Goal: Book appointment/travel/reservation

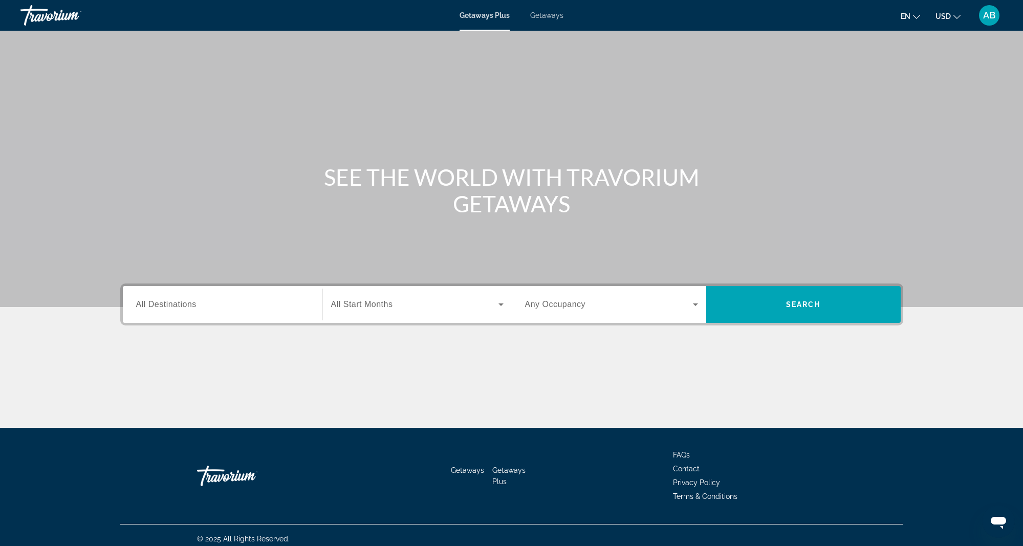
click at [146, 304] on span "All Destinations" at bounding box center [166, 304] width 60 height 9
click at [146, 304] on input "Destination All Destinations" at bounding box center [222, 305] width 173 height 12
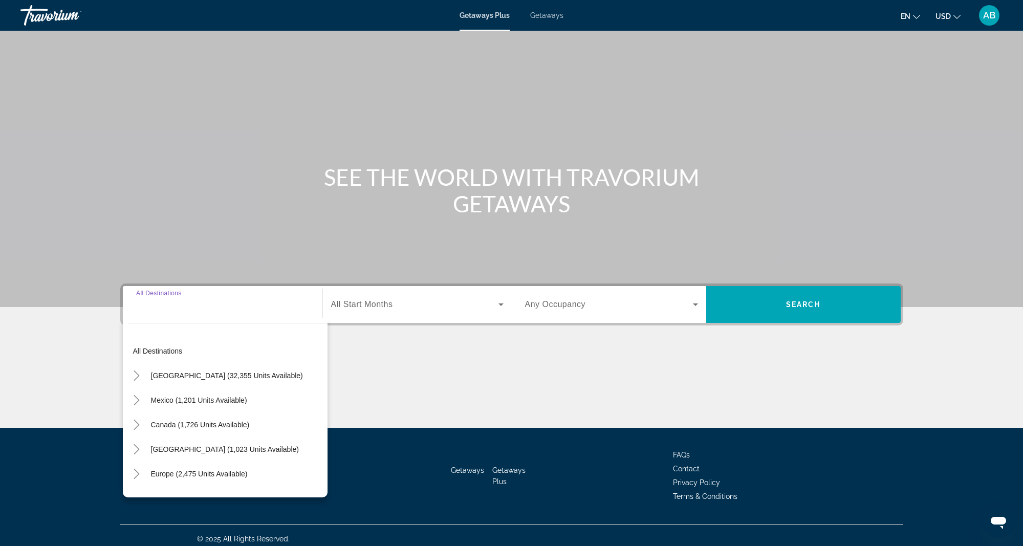
scroll to position [7, 0]
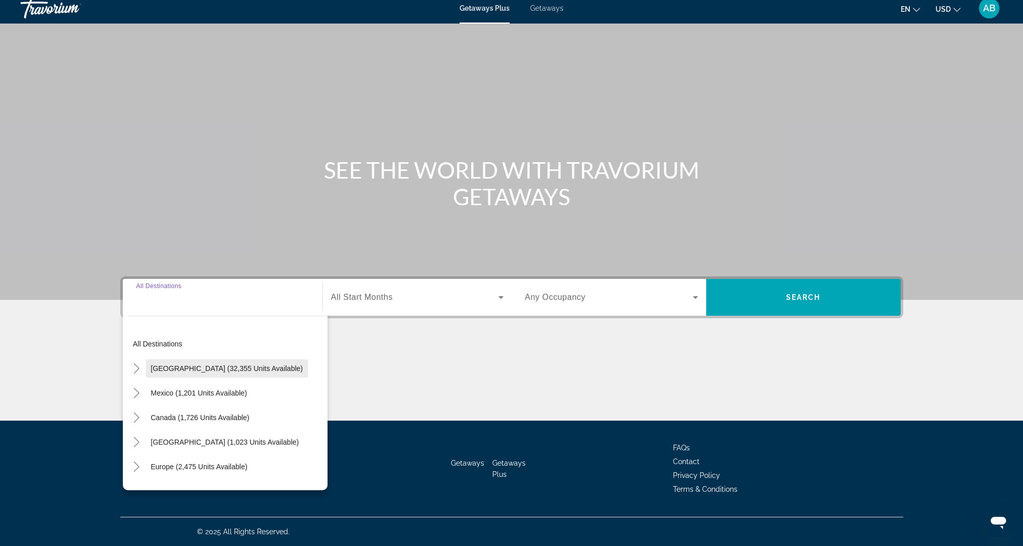
click at [192, 369] on span "[GEOGRAPHIC_DATA] (32,355 units available)" at bounding box center [227, 369] width 152 height 8
type input "**********"
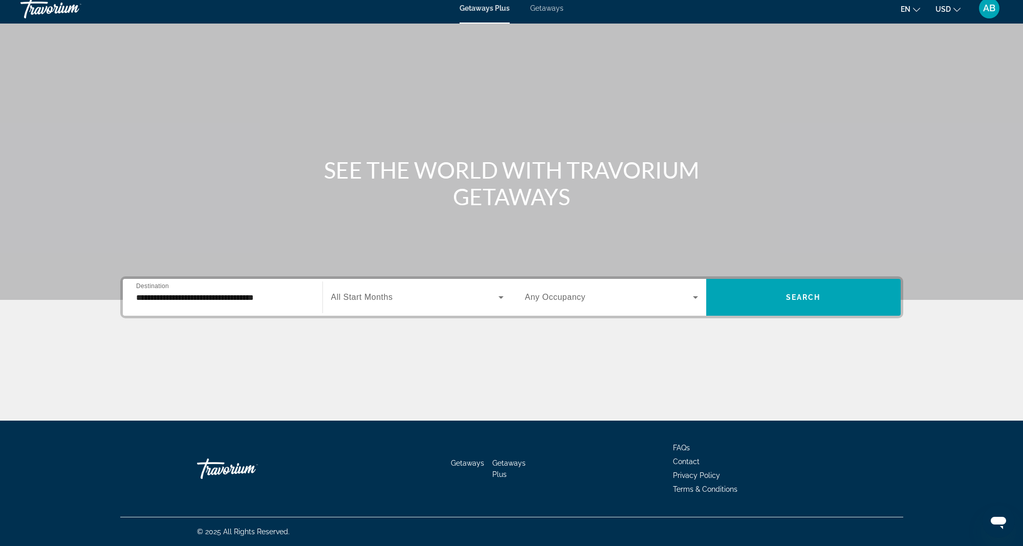
click at [362, 301] on span "All Start Months" at bounding box center [362, 297] width 62 height 9
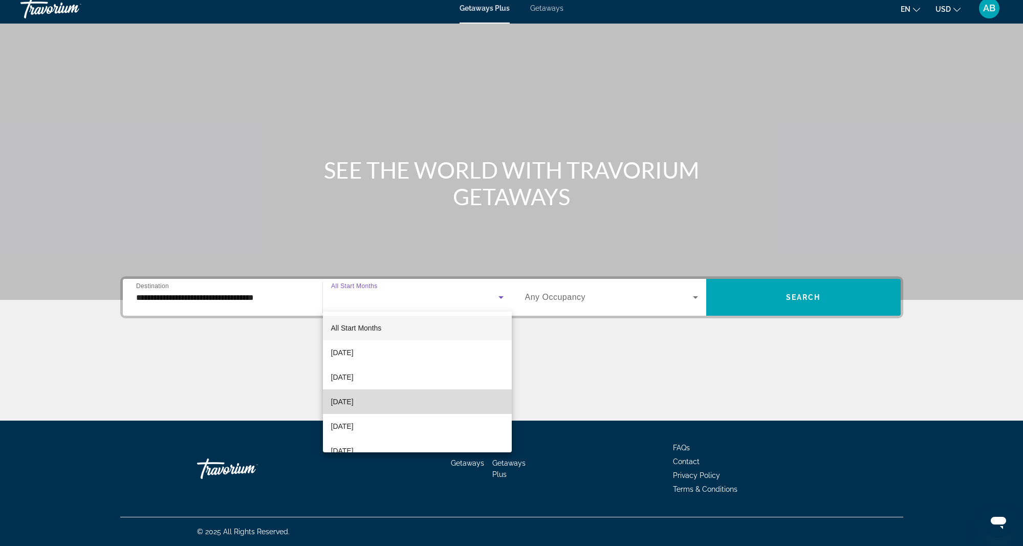
click at [353, 401] on span "[DATE]" at bounding box center [342, 402] width 23 height 12
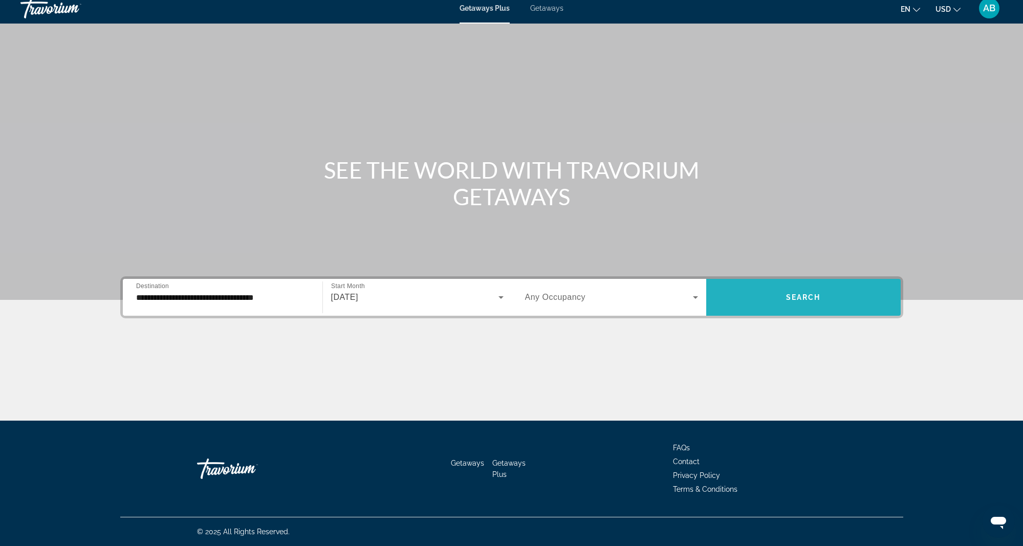
click at [793, 298] on span "Search" at bounding box center [803, 297] width 35 height 8
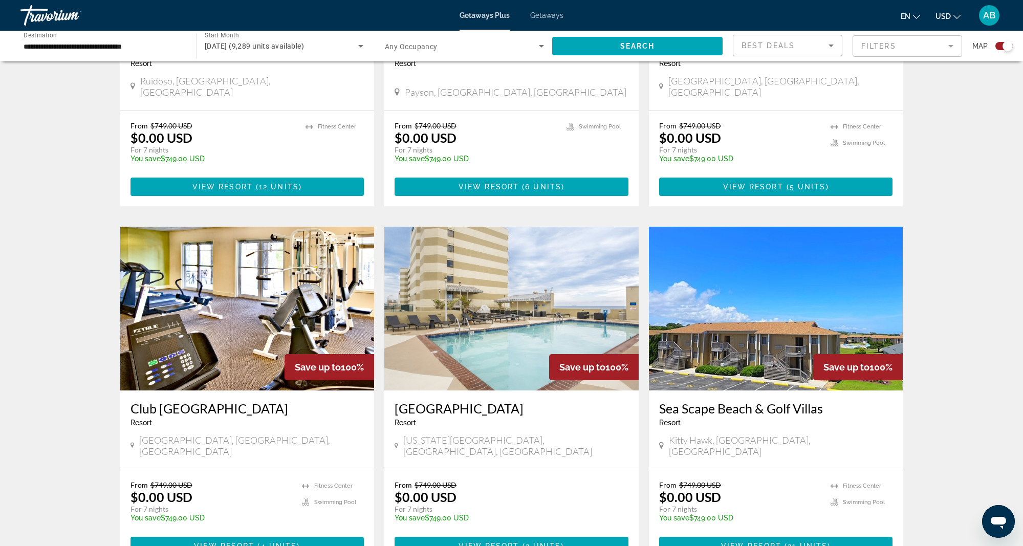
scroll to position [937, 1]
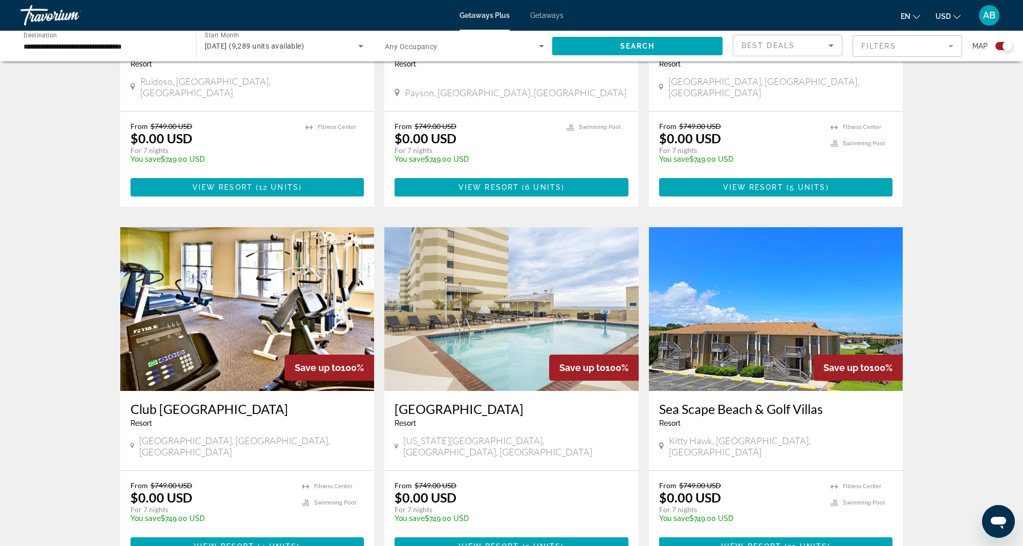
click at [730, 323] on img "Main content" at bounding box center [776, 309] width 254 height 164
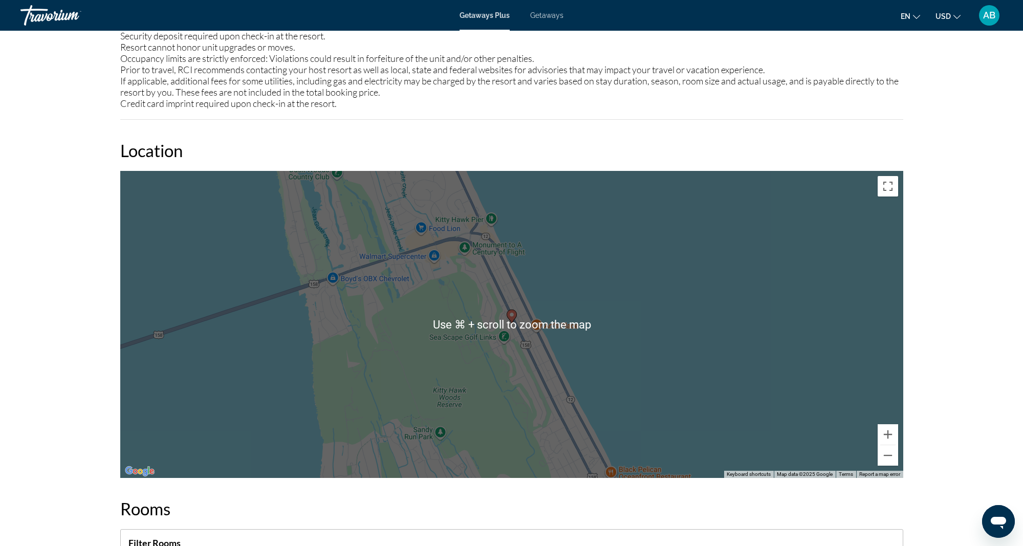
scroll to position [1350, 0]
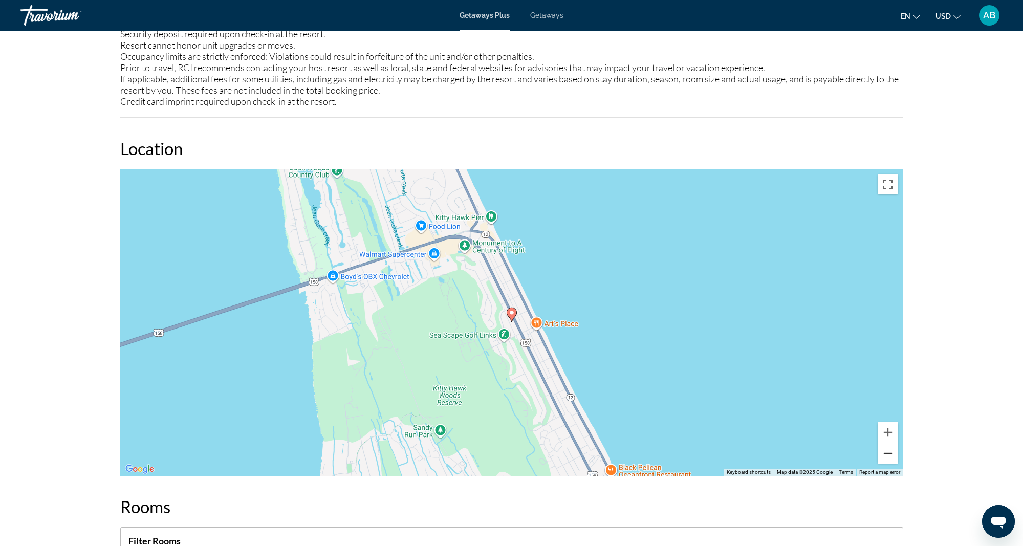
click at [885, 443] on button "Zoom out" at bounding box center [888, 453] width 20 height 20
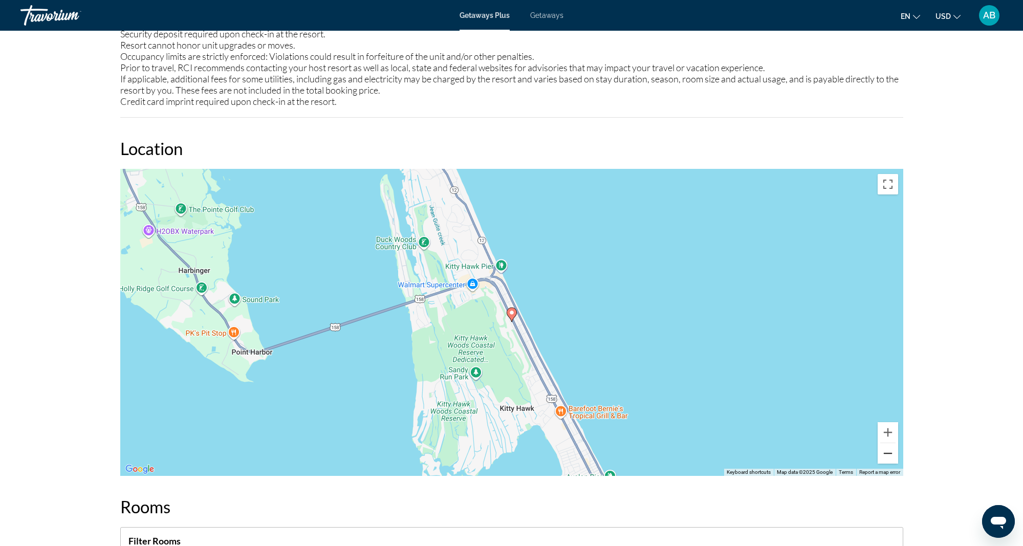
click at [885, 443] on button "Zoom out" at bounding box center [888, 453] width 20 height 20
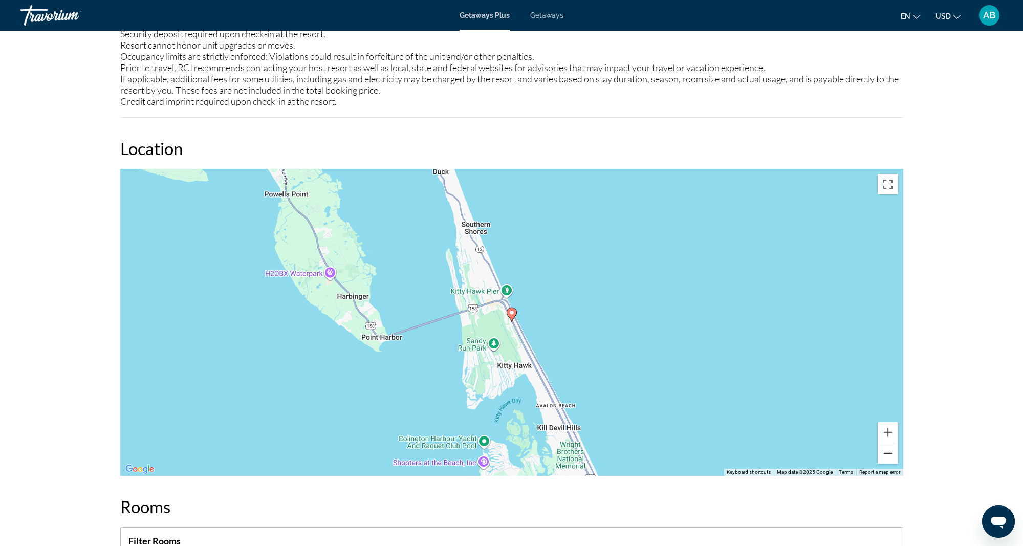
click at [885, 443] on button "Zoom out" at bounding box center [888, 453] width 20 height 20
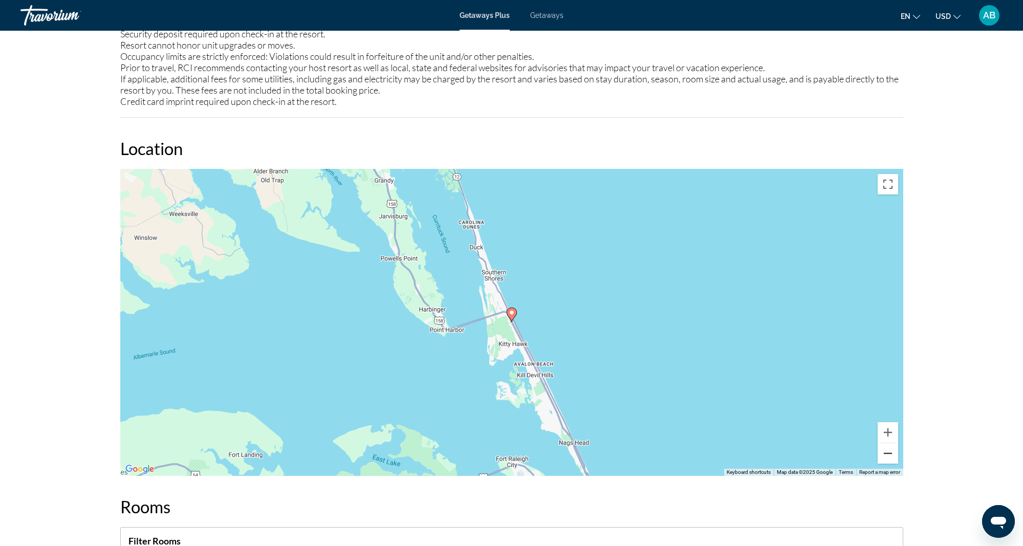
click at [885, 443] on button "Zoom out" at bounding box center [888, 453] width 20 height 20
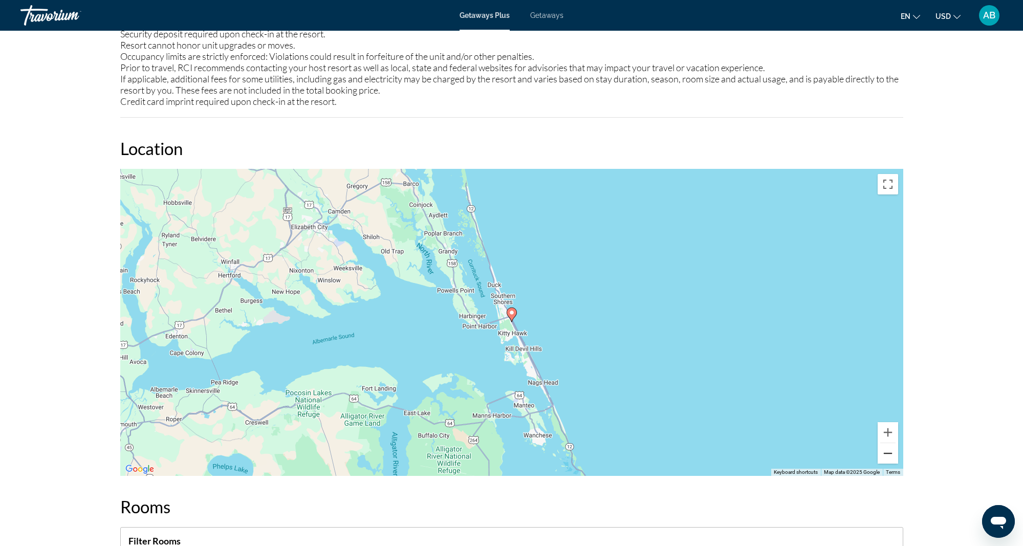
click at [885, 443] on button "Zoom out" at bounding box center [888, 453] width 20 height 20
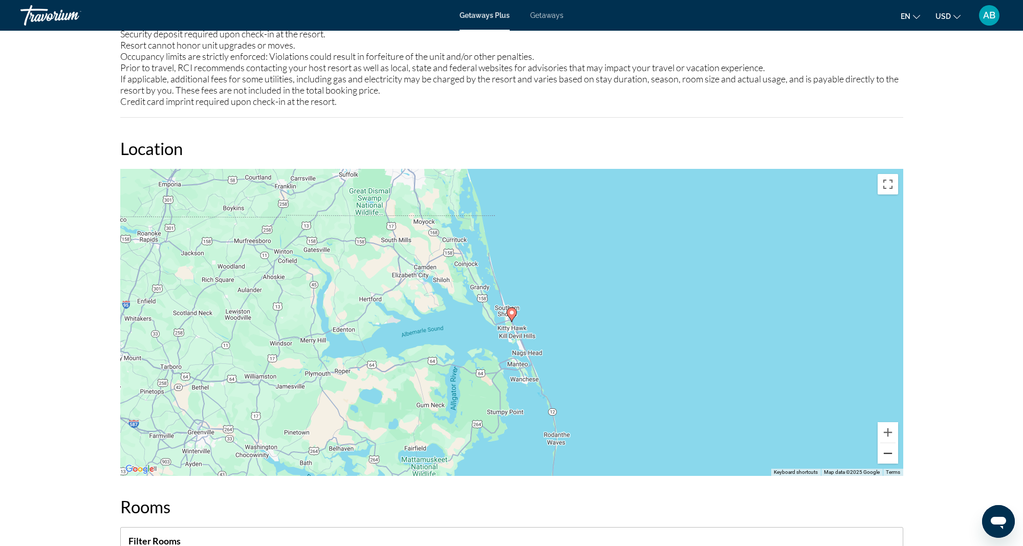
click at [885, 443] on button "Zoom out" at bounding box center [888, 453] width 20 height 20
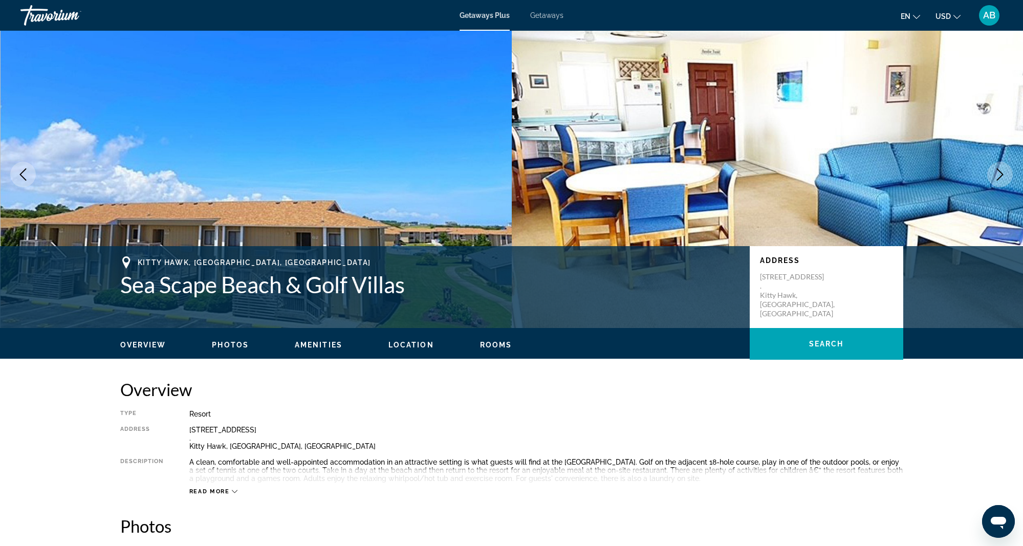
scroll to position [0, 0]
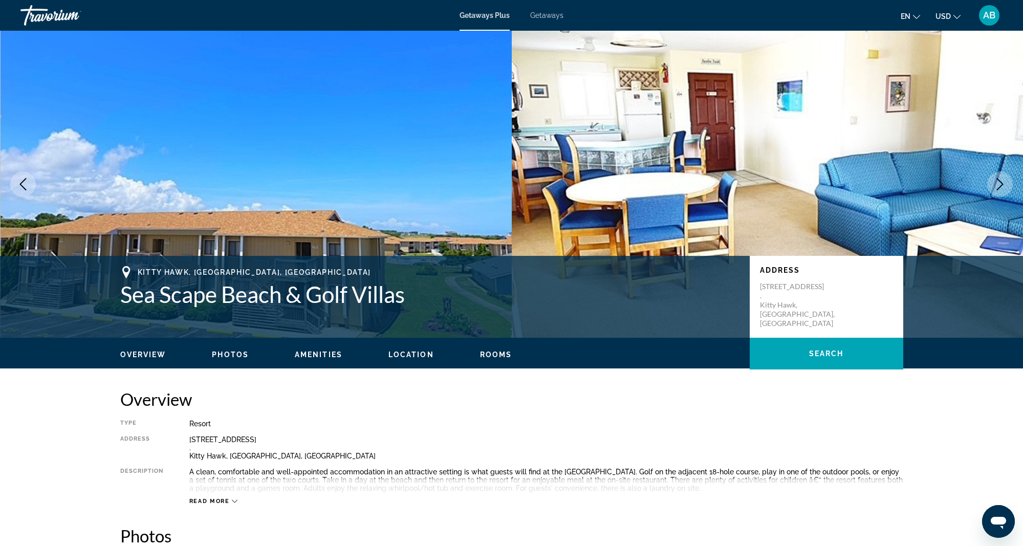
click at [1000, 181] on icon "Next image" at bounding box center [1000, 184] width 7 height 12
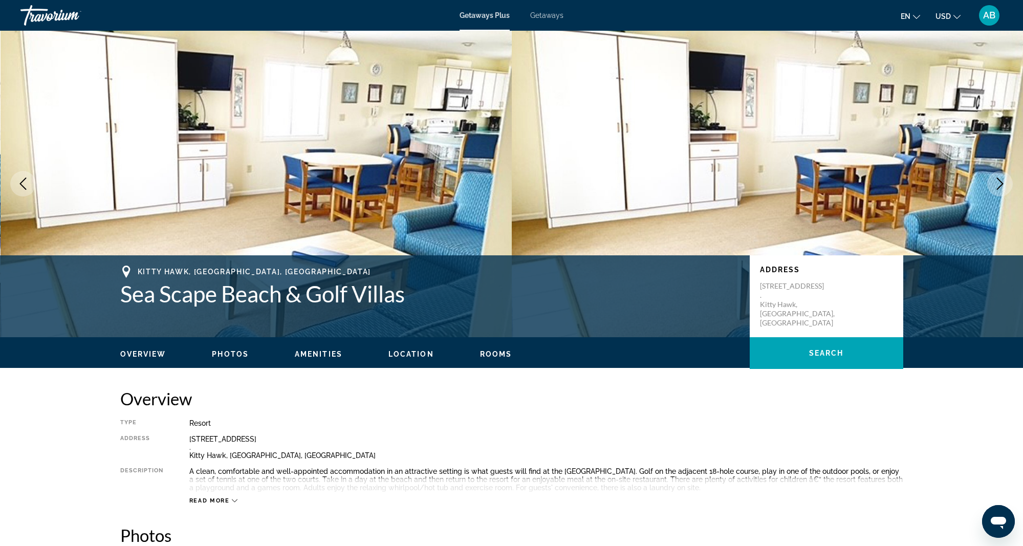
scroll to position [1, 2]
click at [1000, 181] on icon "Next image" at bounding box center [1000, 184] width 12 height 12
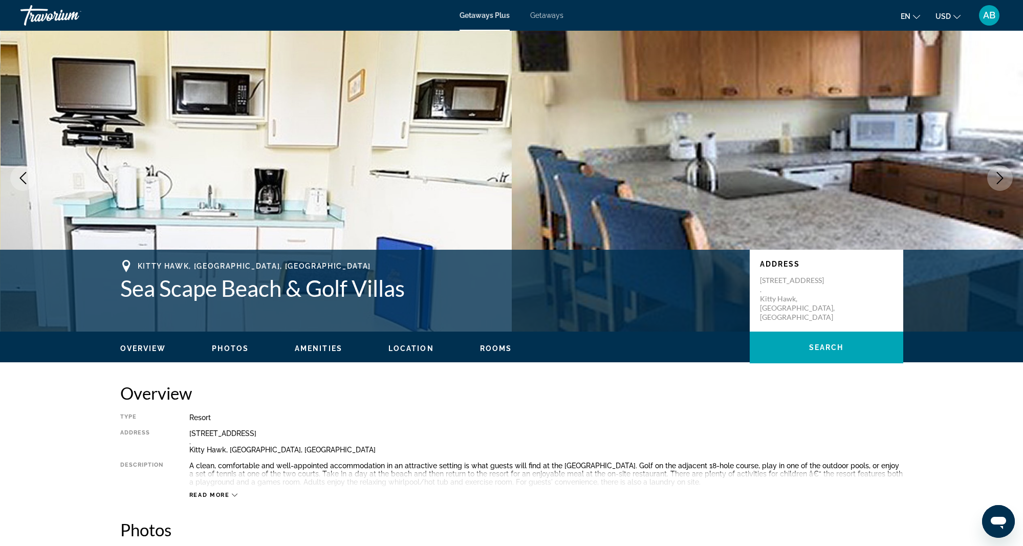
scroll to position [7, 0]
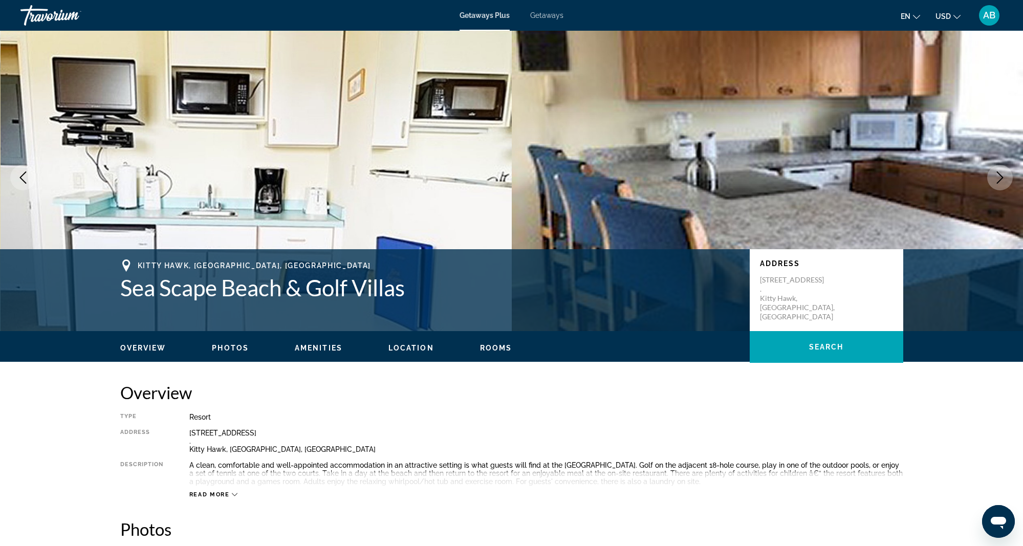
click at [1000, 181] on icon "Next image" at bounding box center [1000, 178] width 7 height 12
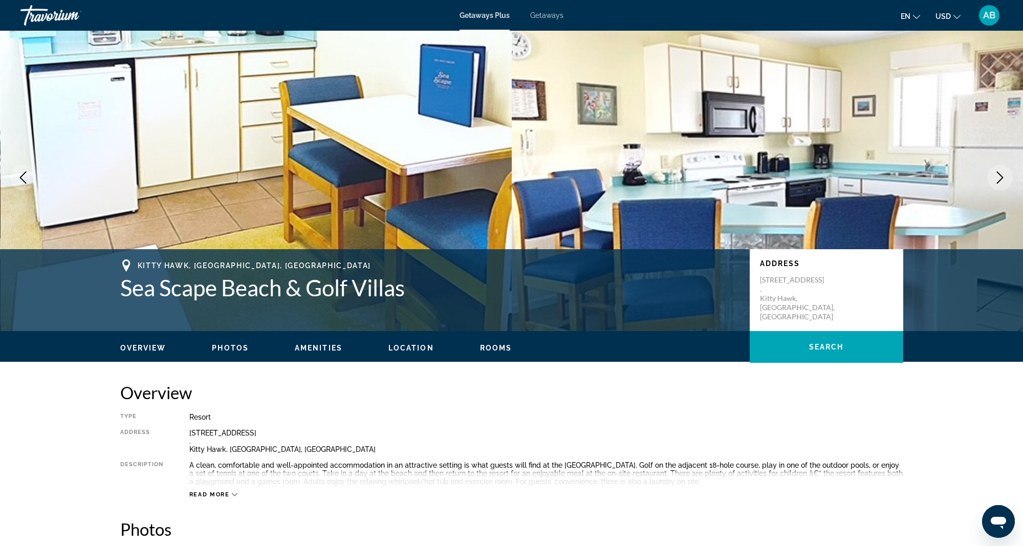
click at [1000, 181] on icon "Next image" at bounding box center [1000, 178] width 7 height 12
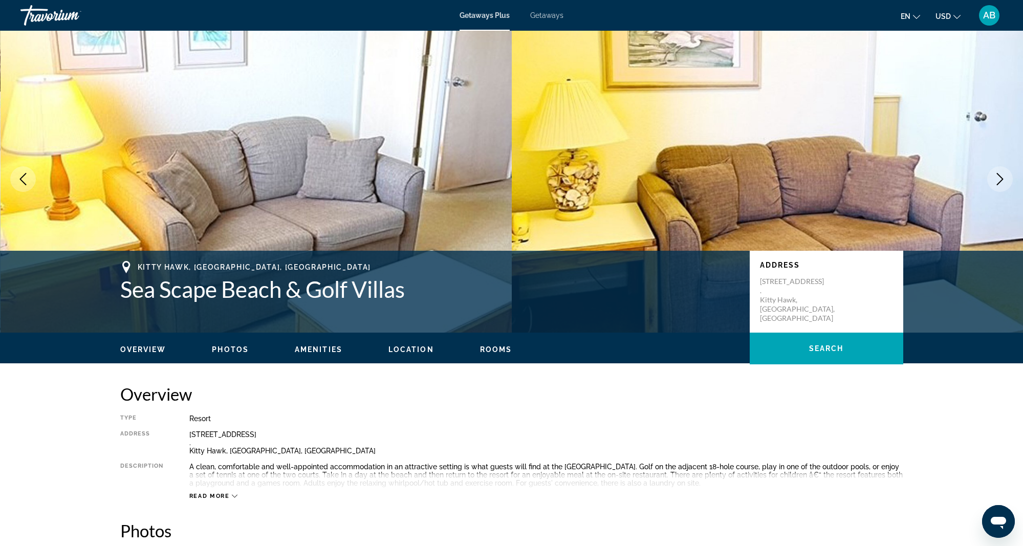
click at [999, 175] on icon "Next image" at bounding box center [1000, 179] width 12 height 12
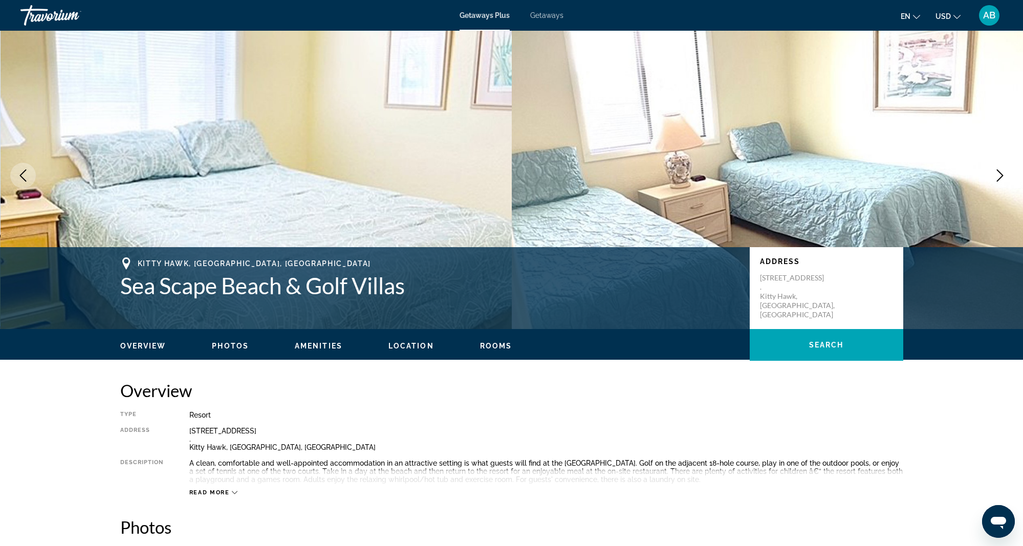
scroll to position [9, 0]
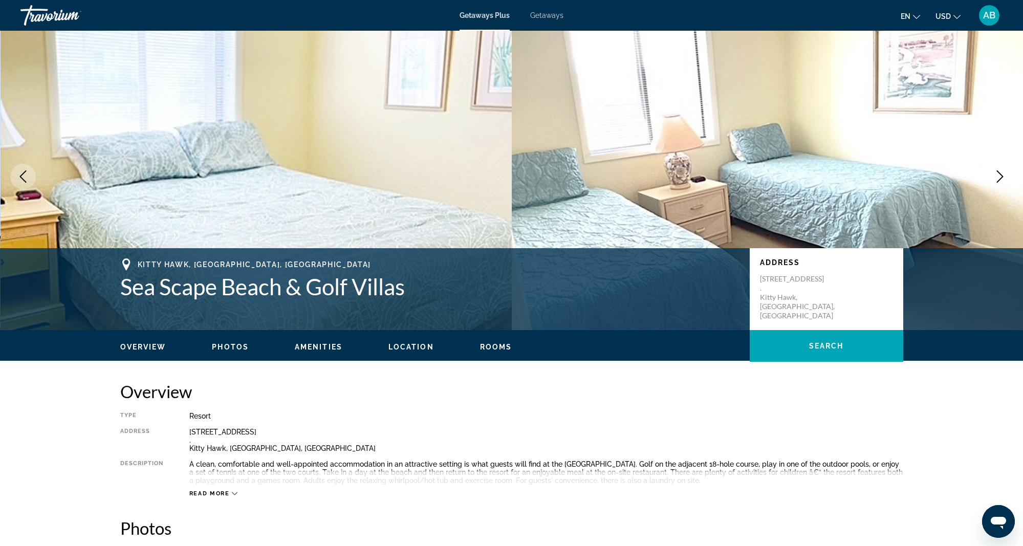
click at [998, 175] on icon "Next image" at bounding box center [1000, 176] width 12 height 12
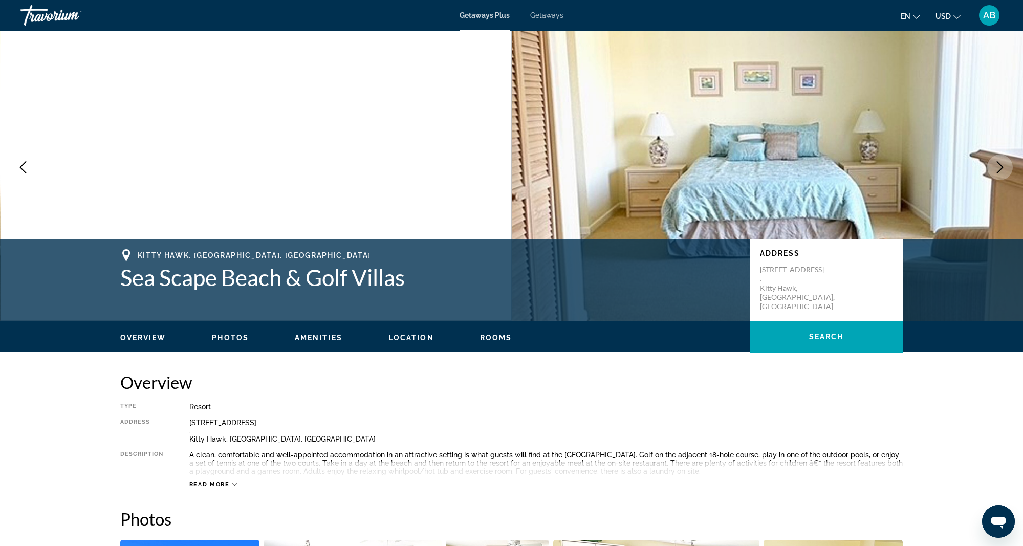
scroll to position [15, 1]
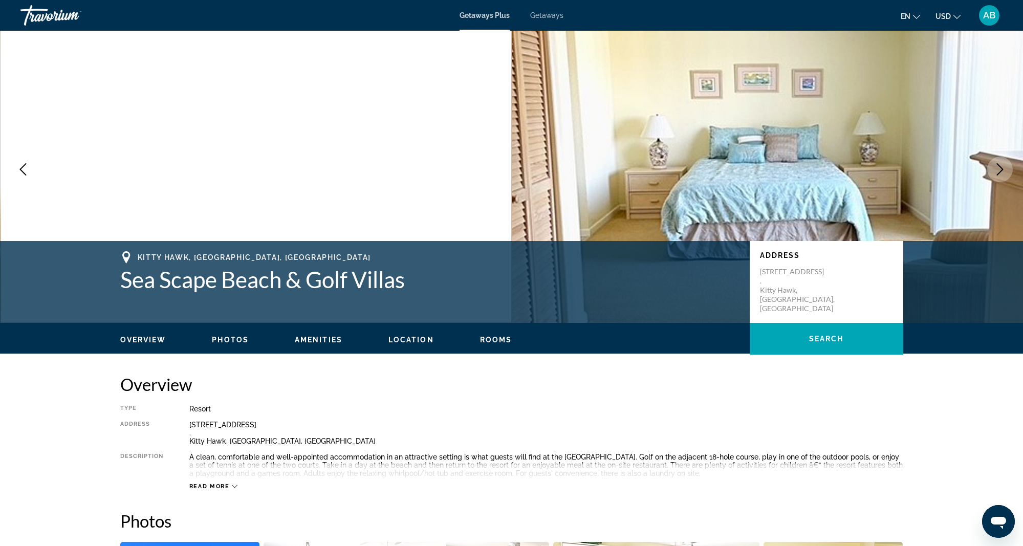
click at [998, 167] on icon "Next image" at bounding box center [1000, 169] width 12 height 12
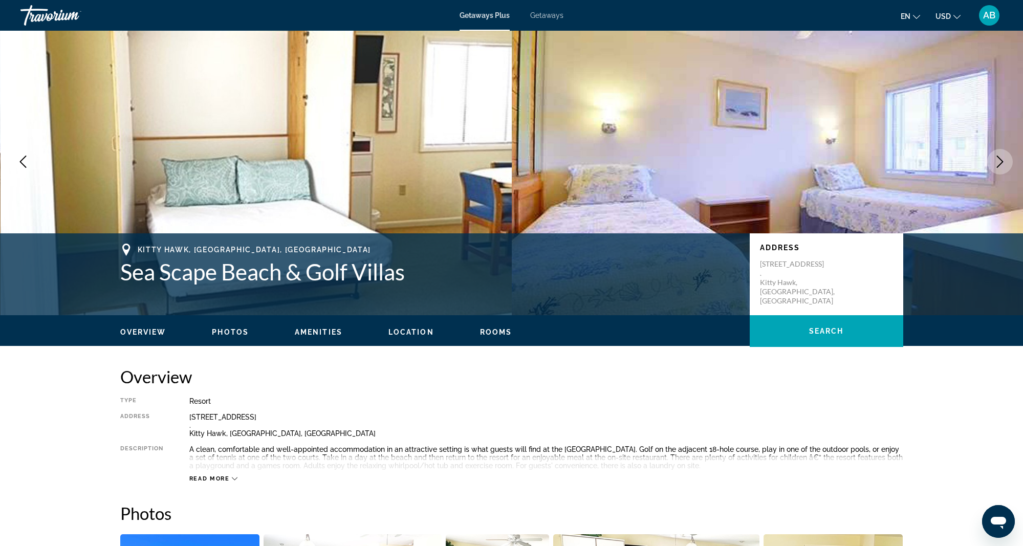
scroll to position [23, 0]
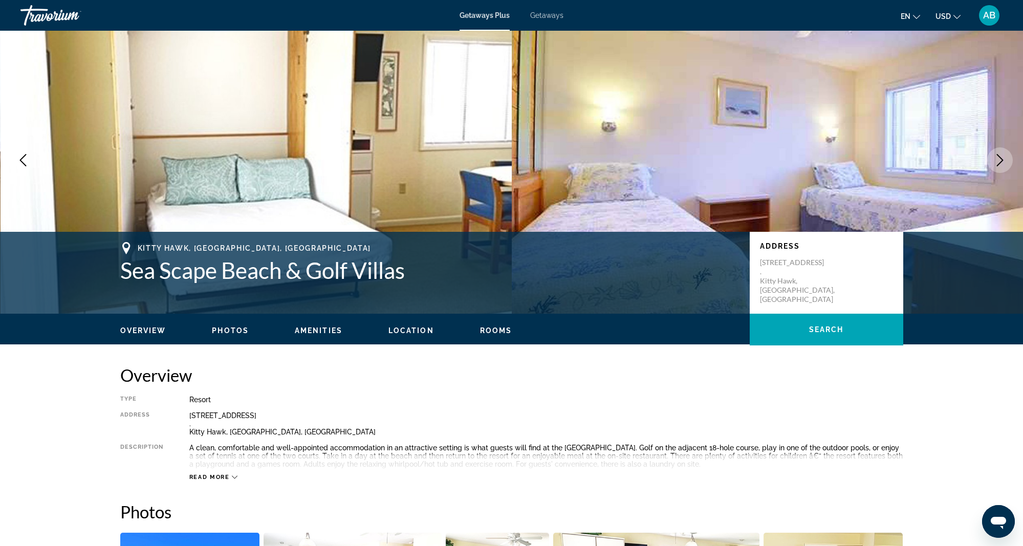
click at [1000, 158] on icon "Next image" at bounding box center [1000, 160] width 12 height 12
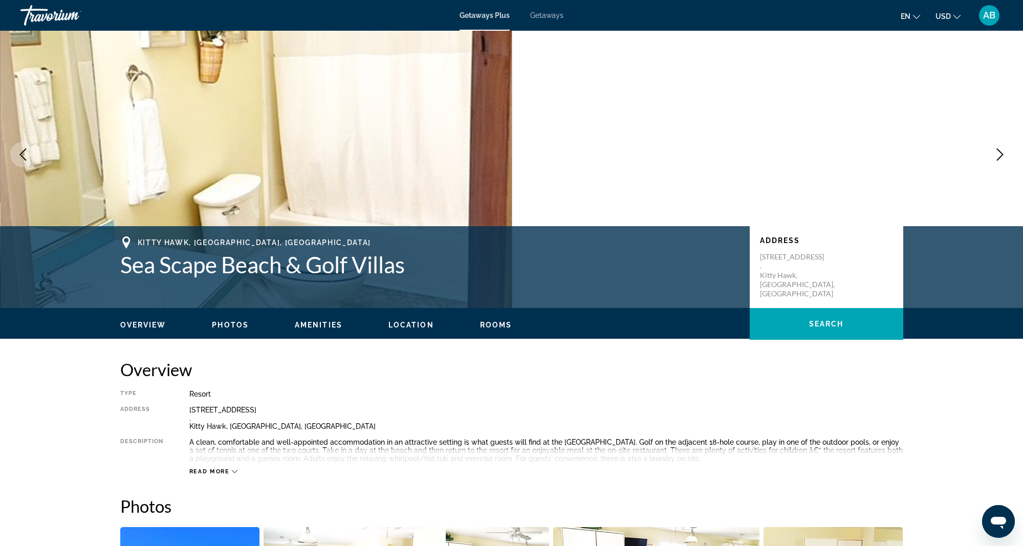
scroll to position [30, 0]
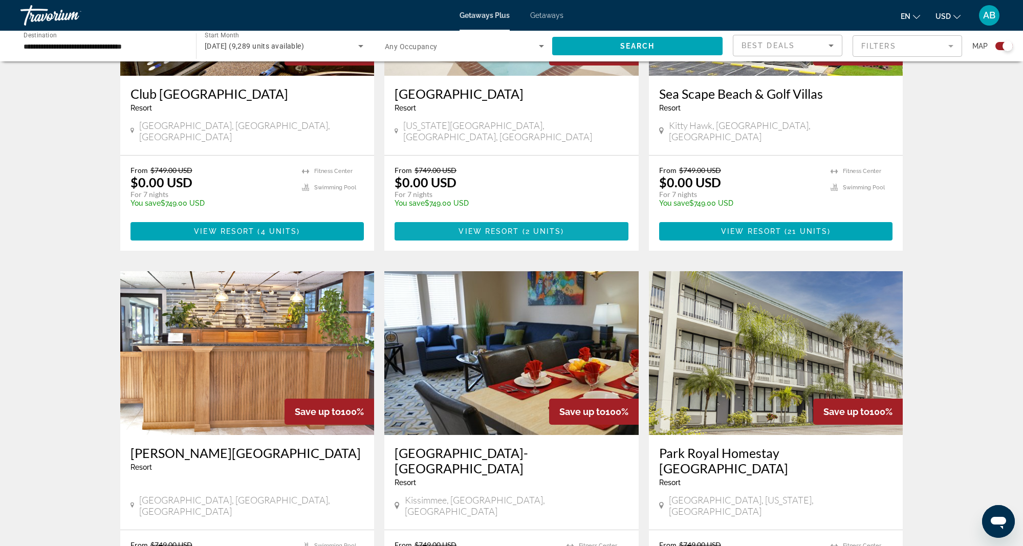
scroll to position [1254, 0]
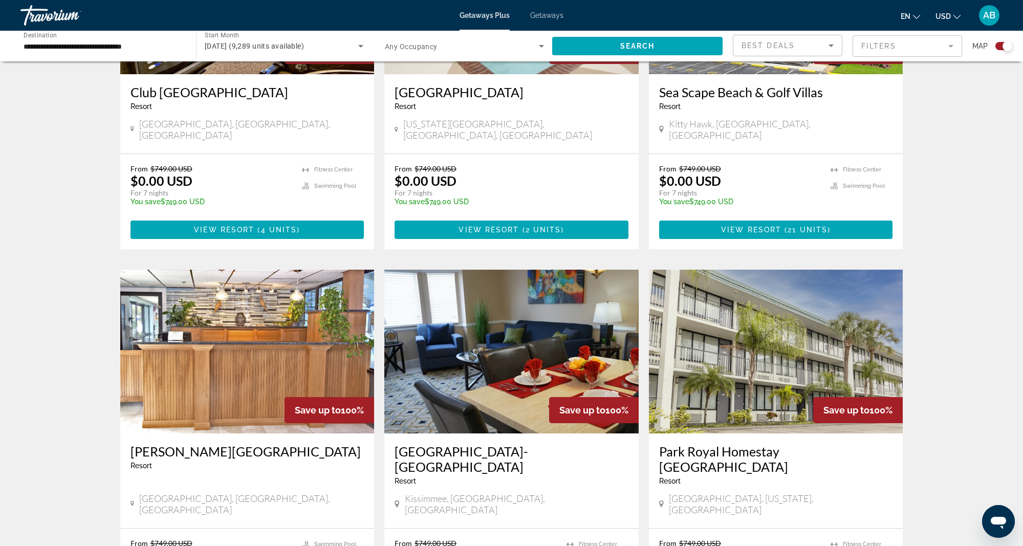
click at [207, 343] on img "Main content" at bounding box center [247, 352] width 254 height 164
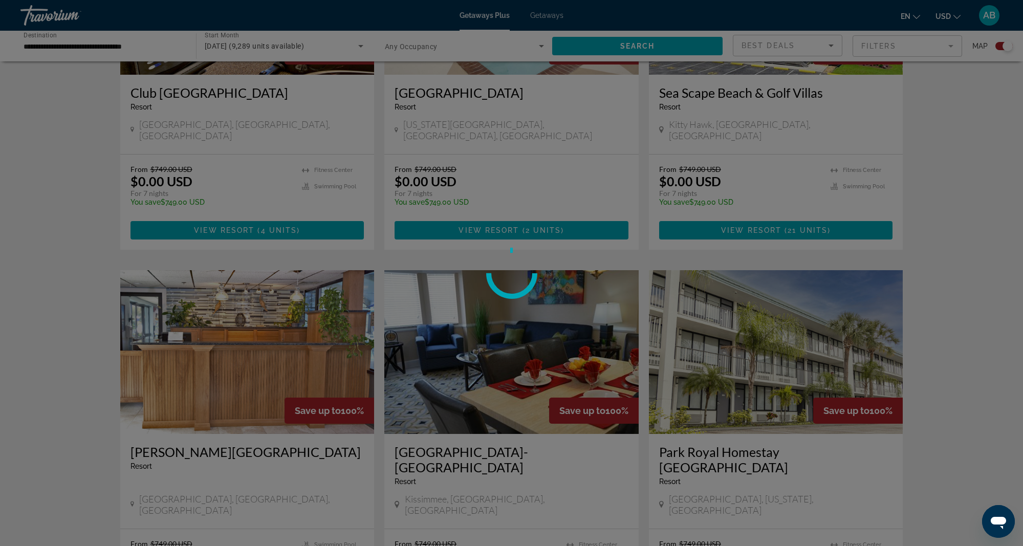
scroll to position [1254, 0]
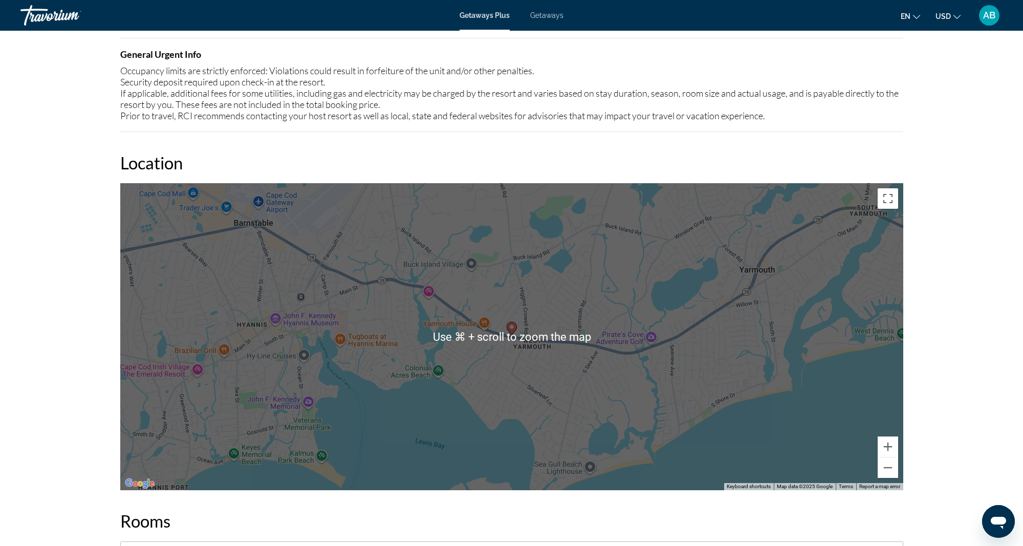
scroll to position [1184, 0]
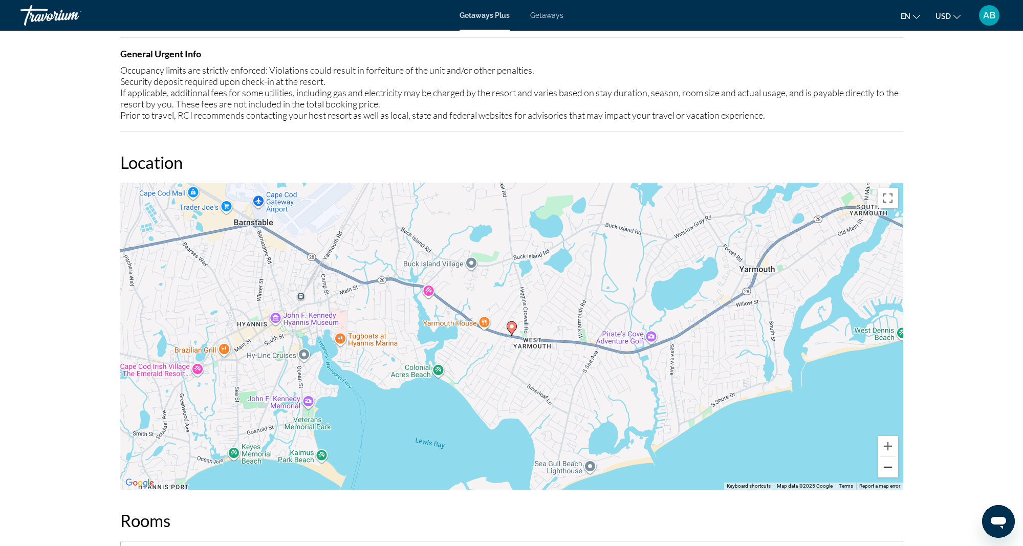
click at [887, 458] on button "Zoom out" at bounding box center [888, 467] width 20 height 20
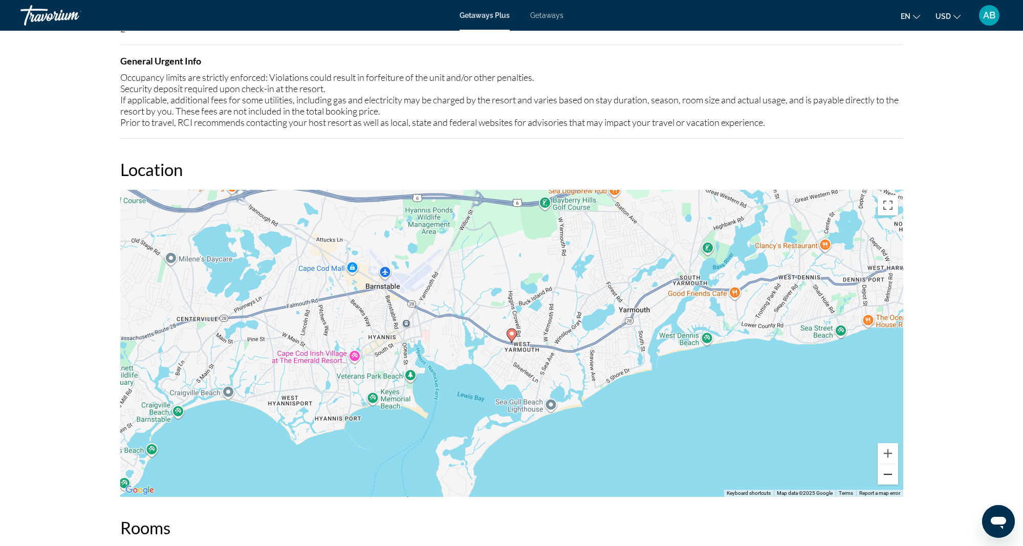
click at [887, 464] on button "Zoom out" at bounding box center [888, 474] width 20 height 20
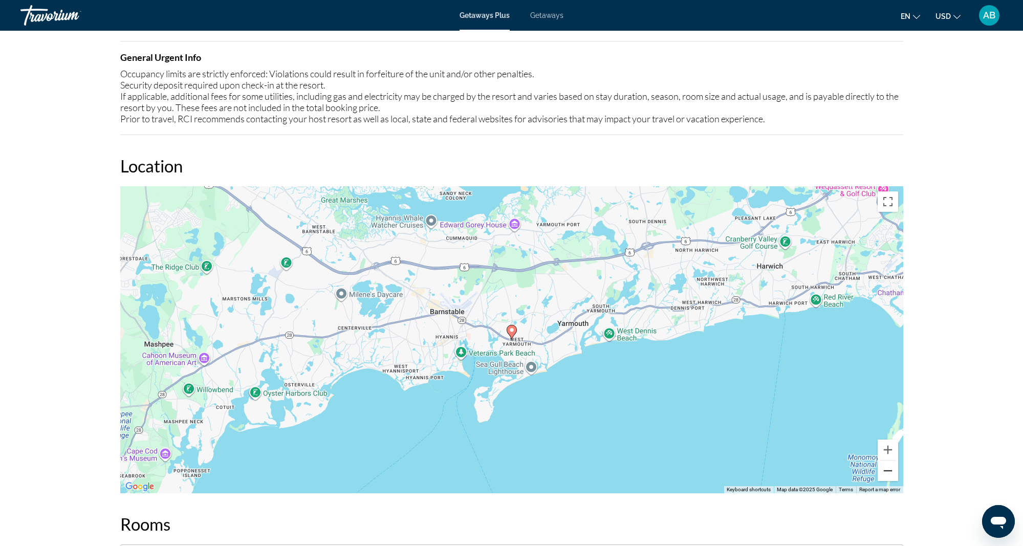
click at [887, 461] on button "Zoom out" at bounding box center [888, 471] width 20 height 20
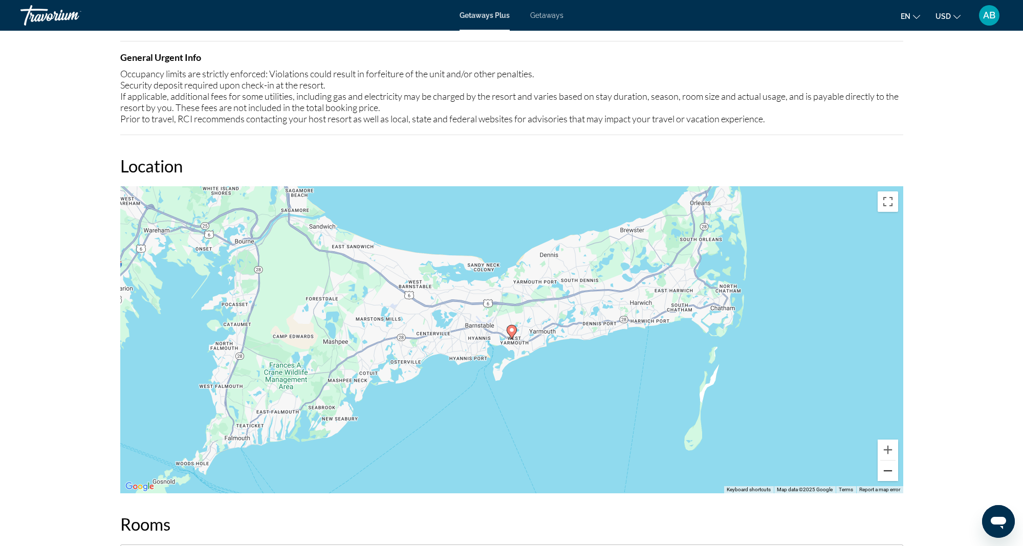
click at [887, 461] on button "Zoom out" at bounding box center [888, 471] width 20 height 20
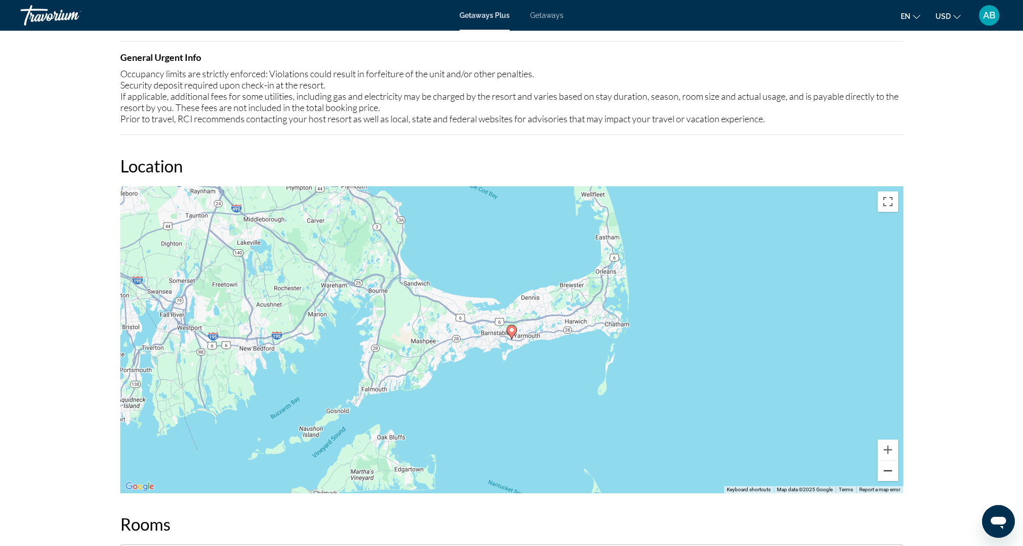
click at [887, 461] on button "Zoom out" at bounding box center [888, 471] width 20 height 20
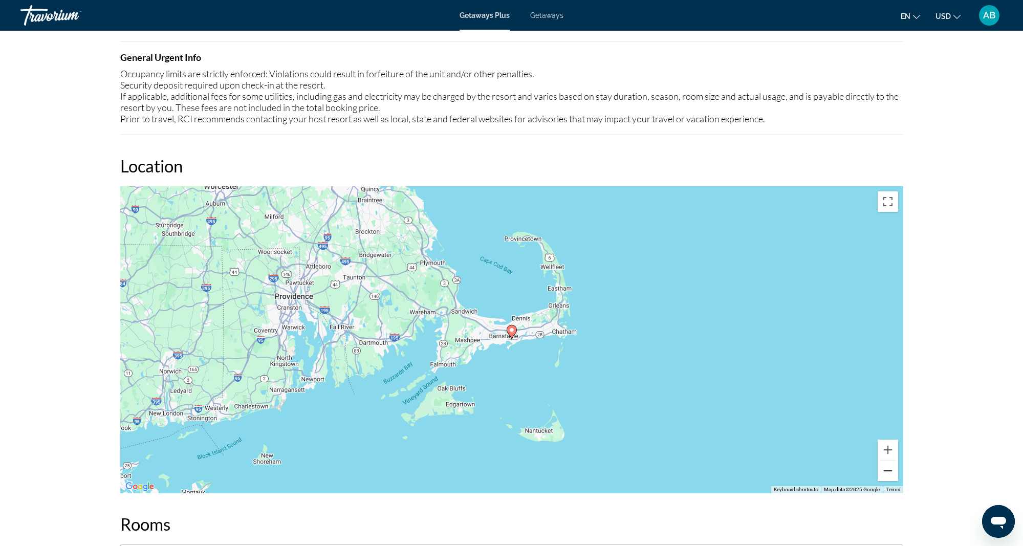
click at [887, 461] on button "Zoom out" at bounding box center [888, 471] width 20 height 20
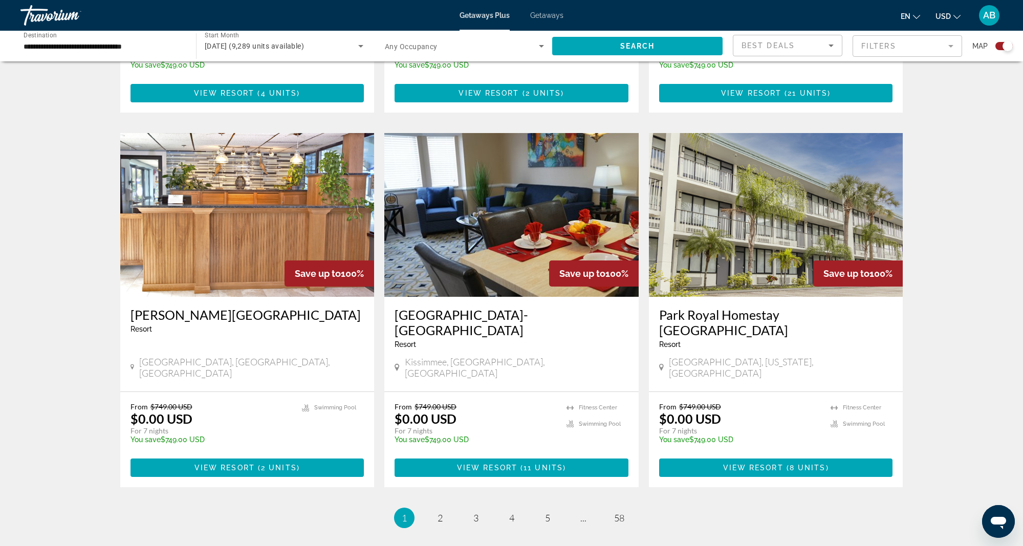
scroll to position [1393, 0]
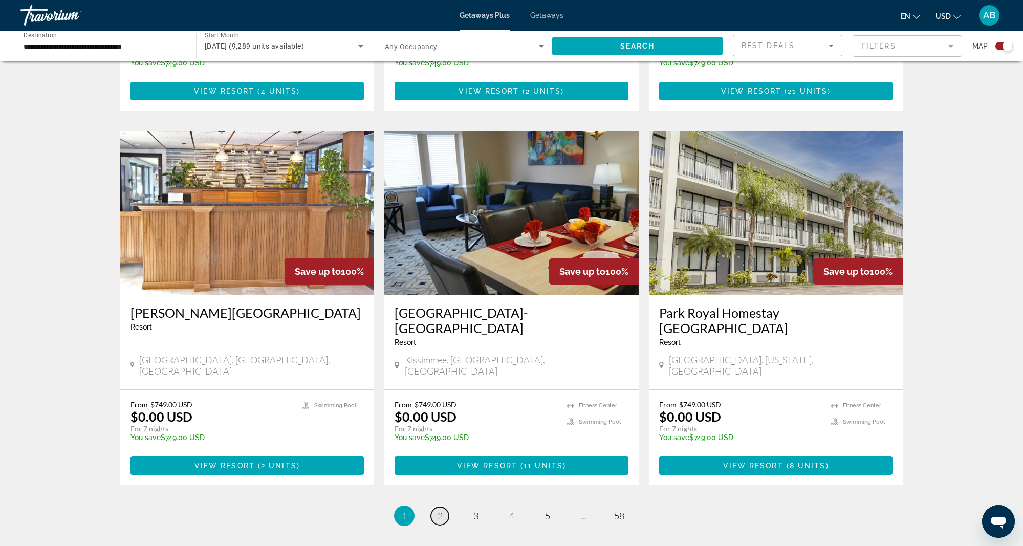
click at [439, 510] on span "2" at bounding box center [440, 515] width 5 height 11
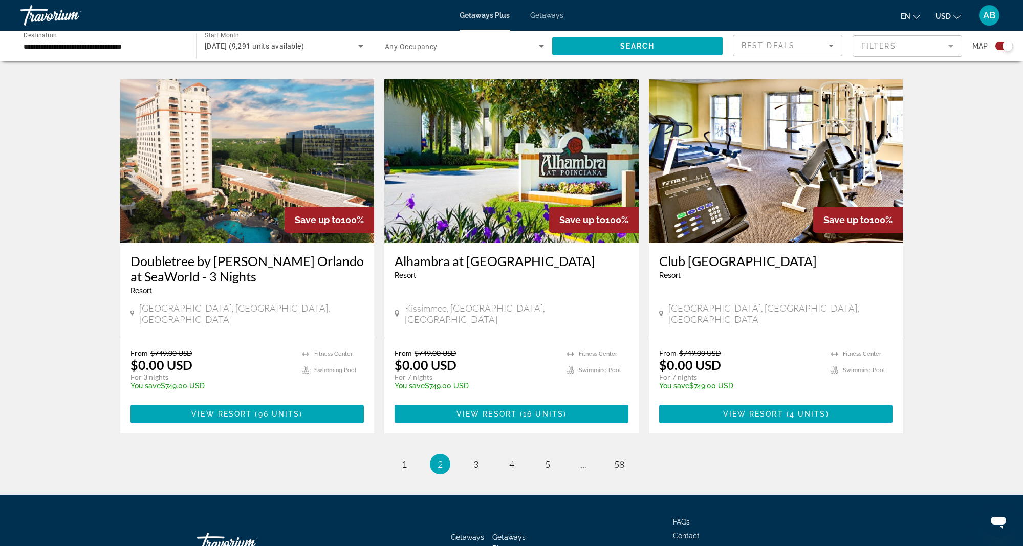
scroll to position [1459, 0]
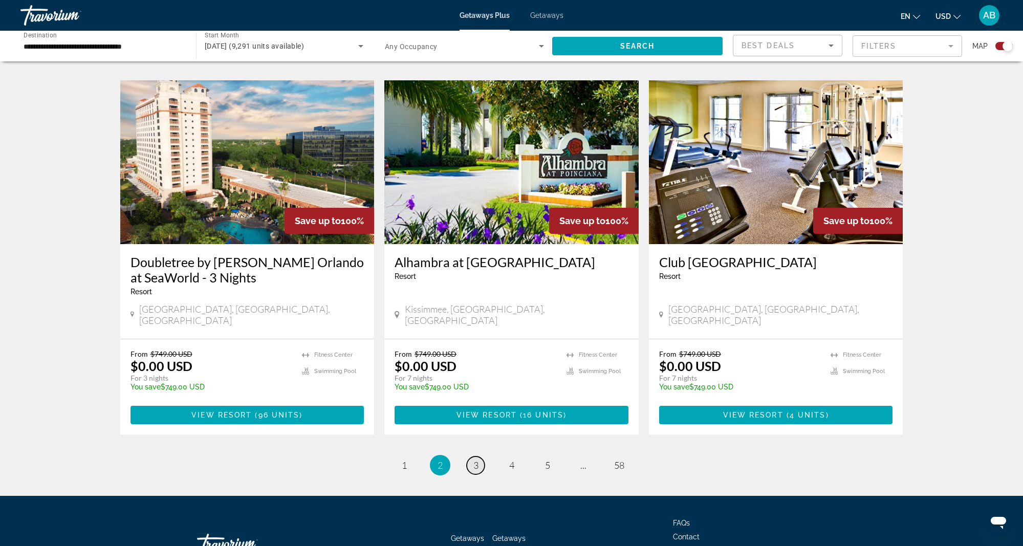
click at [475, 460] on span "3" at bounding box center [476, 465] width 5 height 11
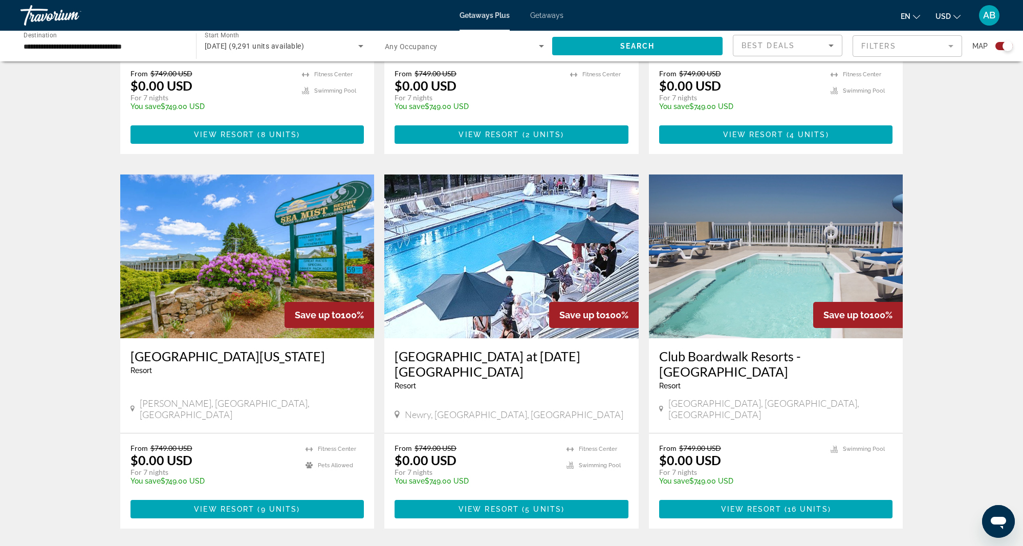
scroll to position [1334, 0]
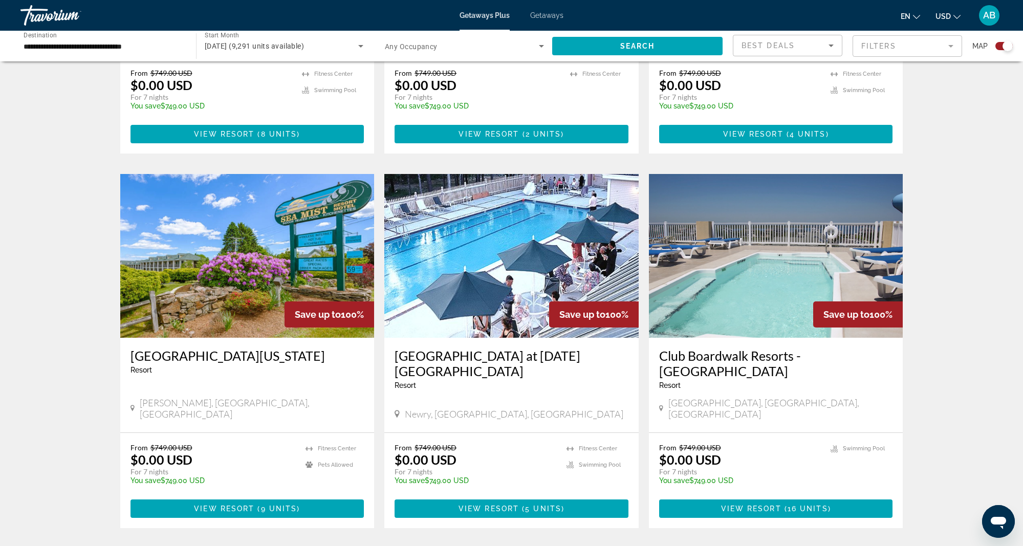
click at [743, 270] on img "Main content" at bounding box center [776, 256] width 254 height 164
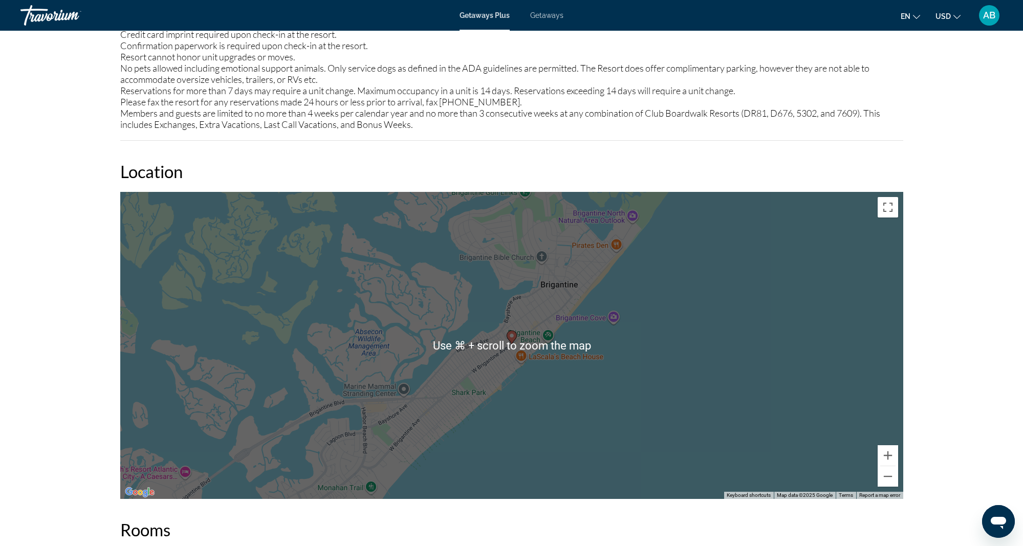
scroll to position [1534, 0]
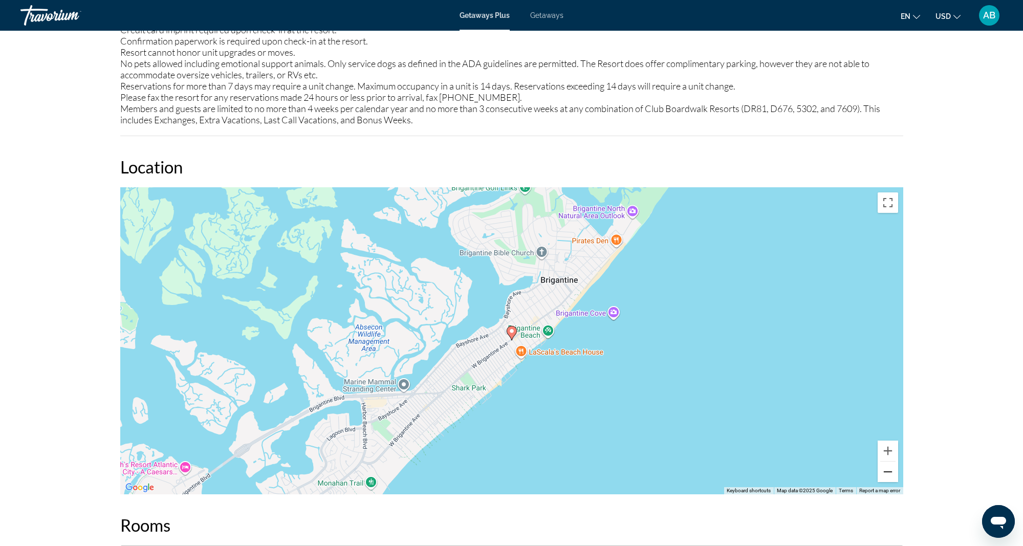
click at [885, 462] on button "Zoom out" at bounding box center [888, 472] width 20 height 20
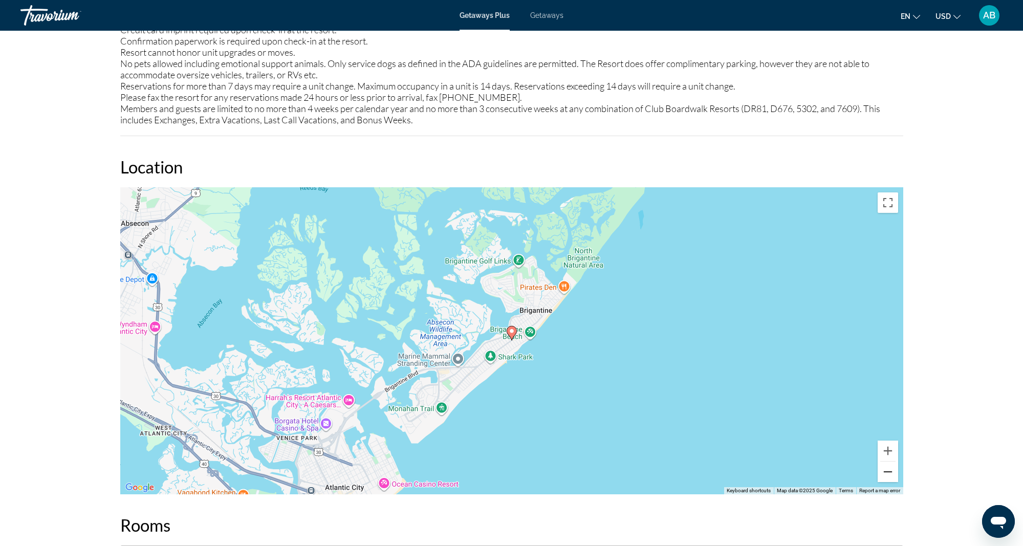
click at [885, 462] on button "Zoom out" at bounding box center [888, 472] width 20 height 20
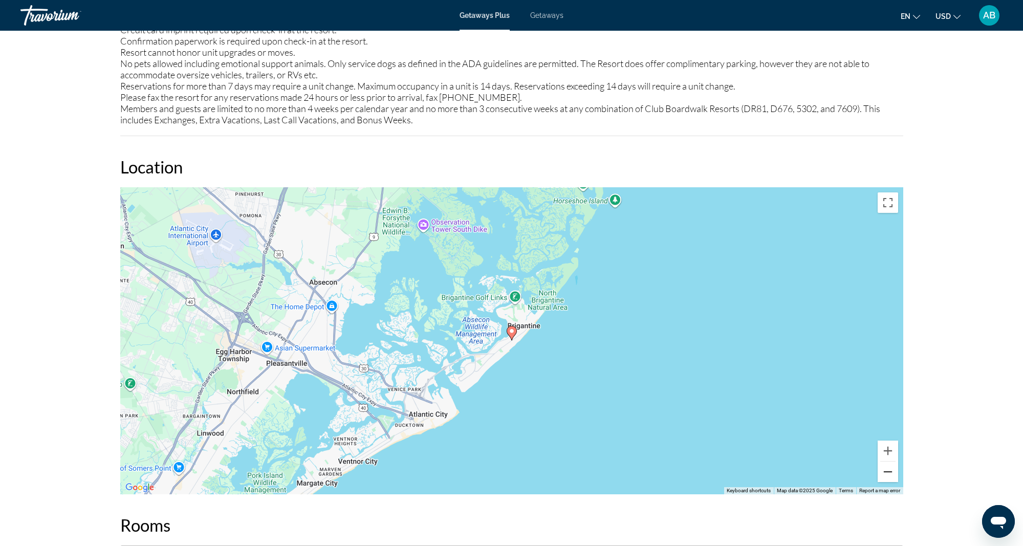
click at [885, 462] on button "Zoom out" at bounding box center [888, 472] width 20 height 20
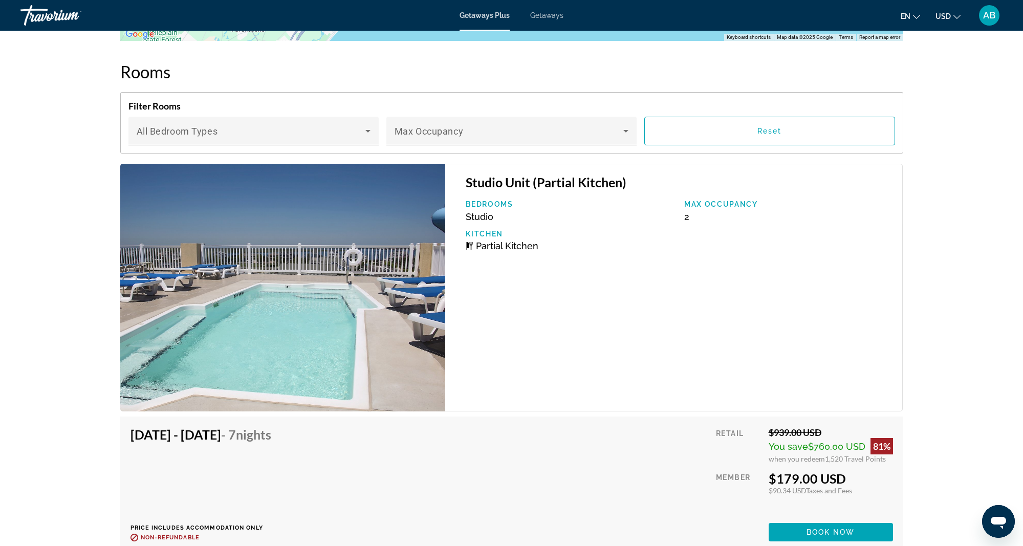
scroll to position [1987, 0]
